Goal: Check status: Check status

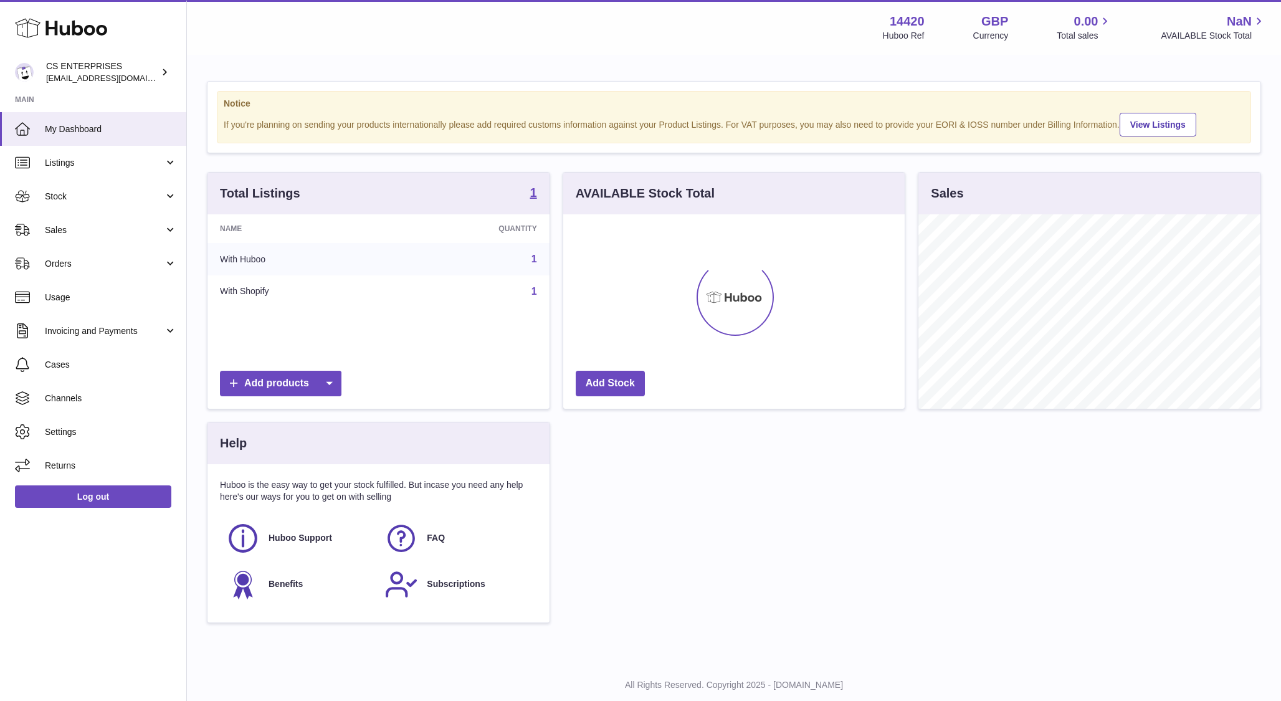
scroll to position [194, 342]
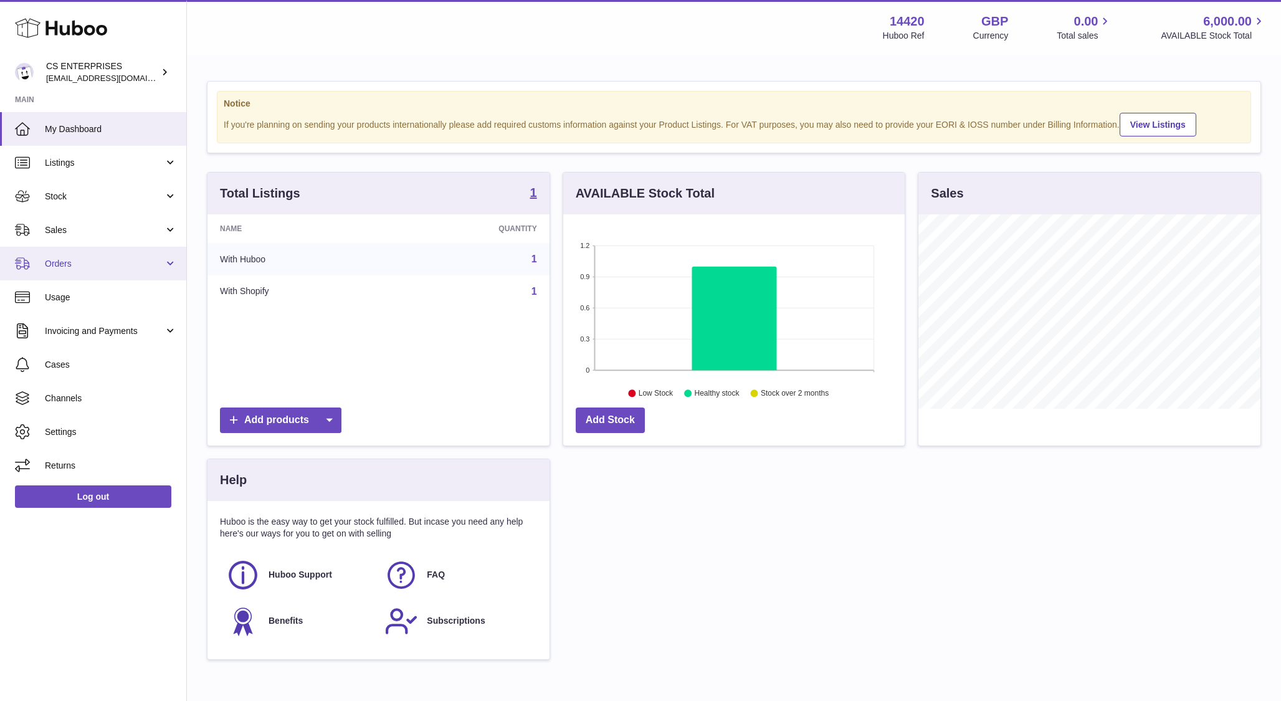
click at [93, 258] on span "Orders" at bounding box center [104, 264] width 119 height 12
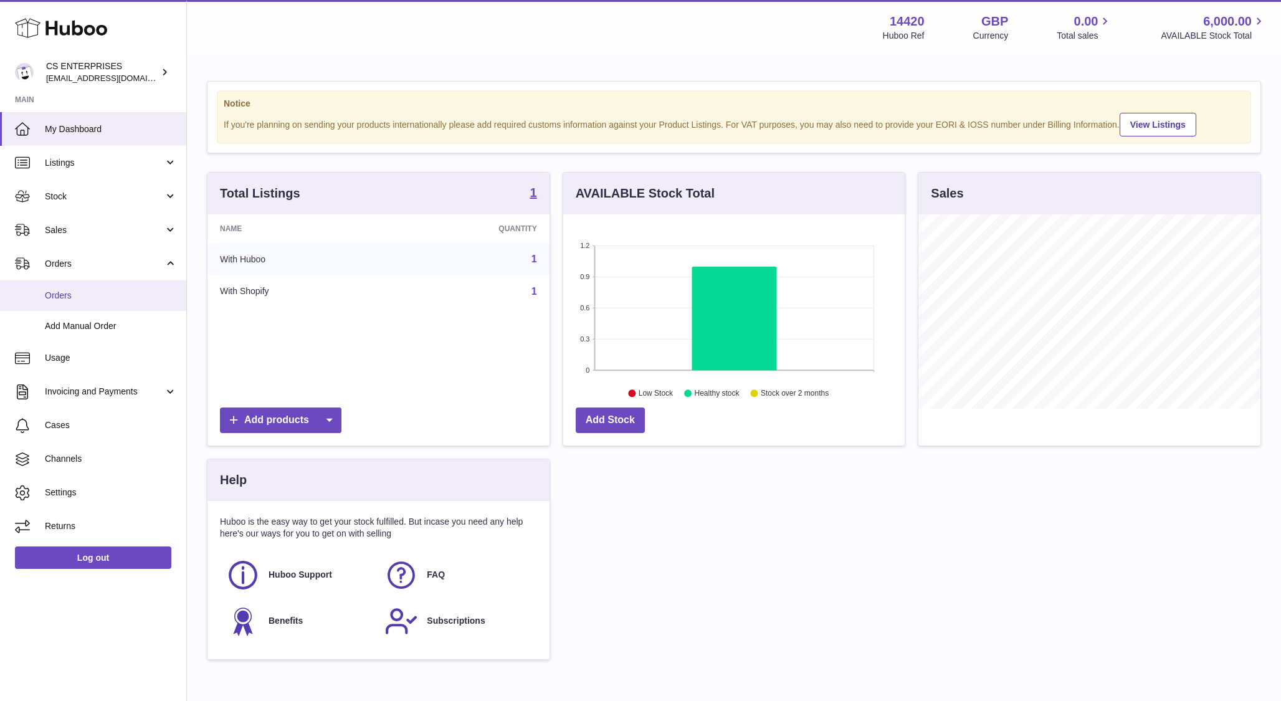
click at [83, 302] on link "Orders" at bounding box center [93, 295] width 186 height 31
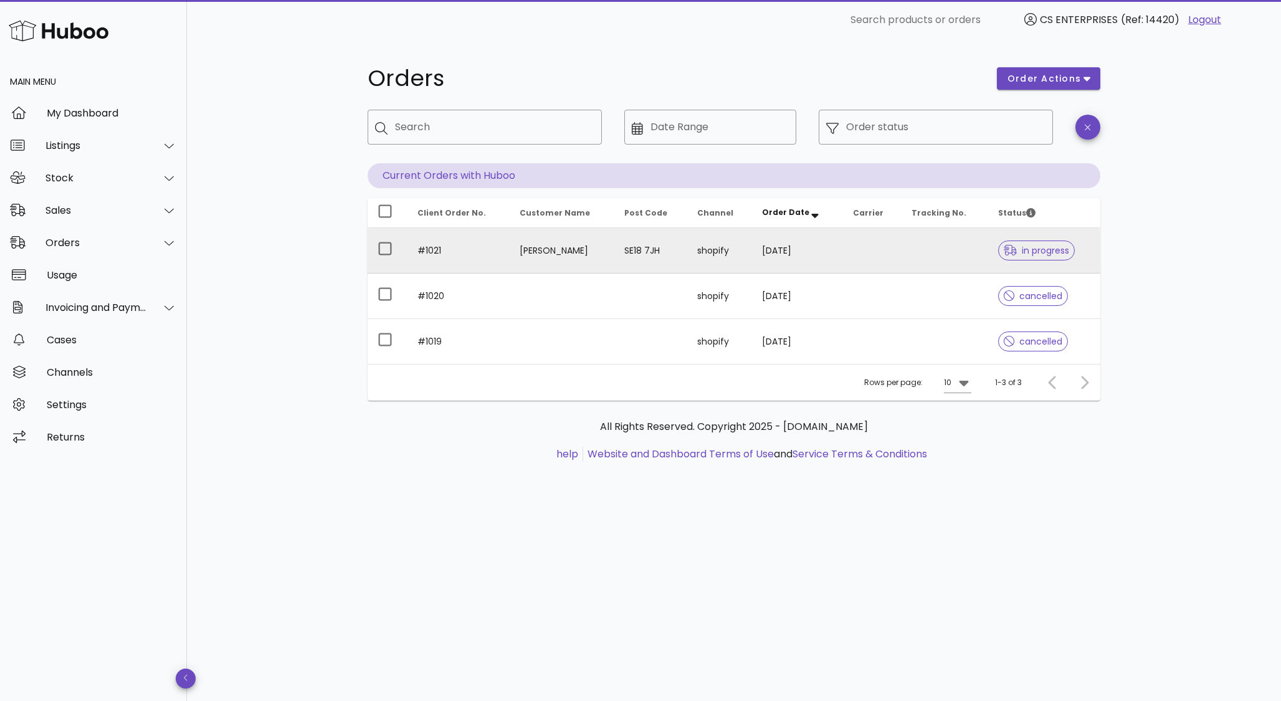
click at [543, 249] on td "[PERSON_NAME]" at bounding box center [562, 250] width 105 height 45
